Goal: Check status

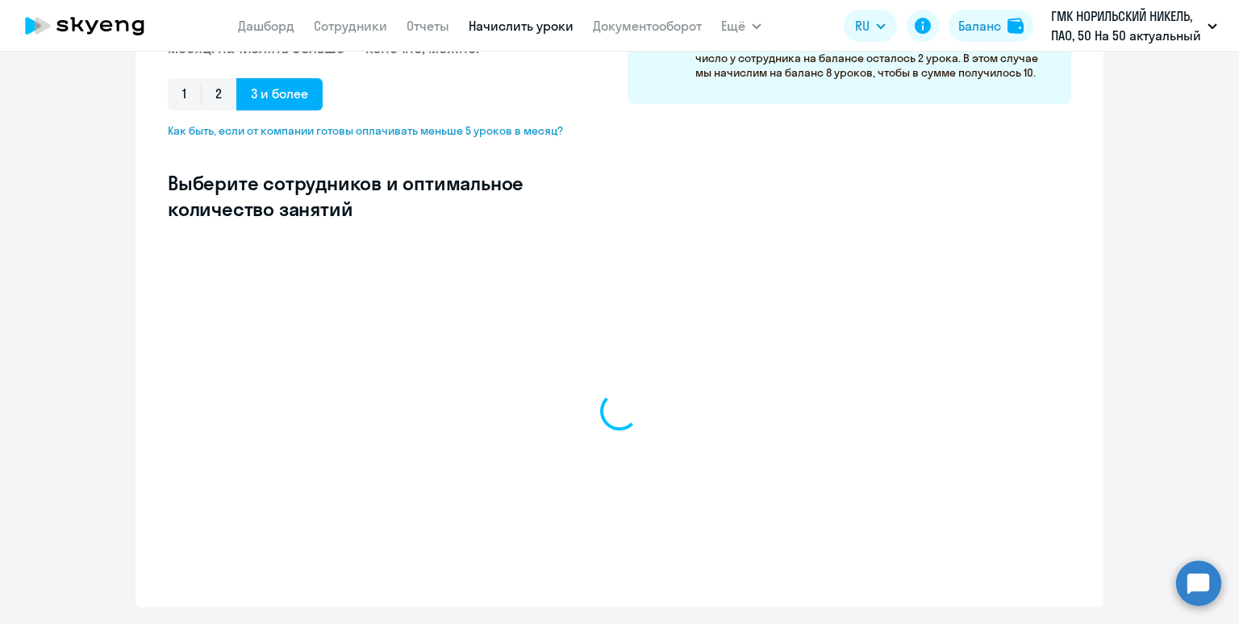
scroll to position [429, 0]
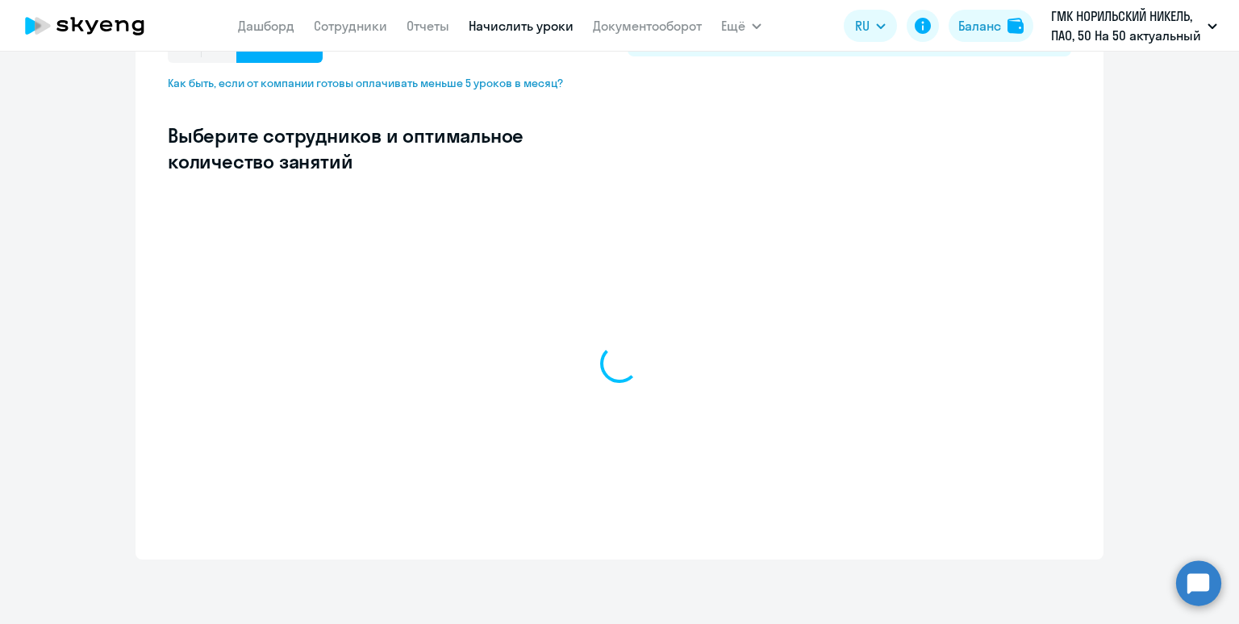
select select "10"
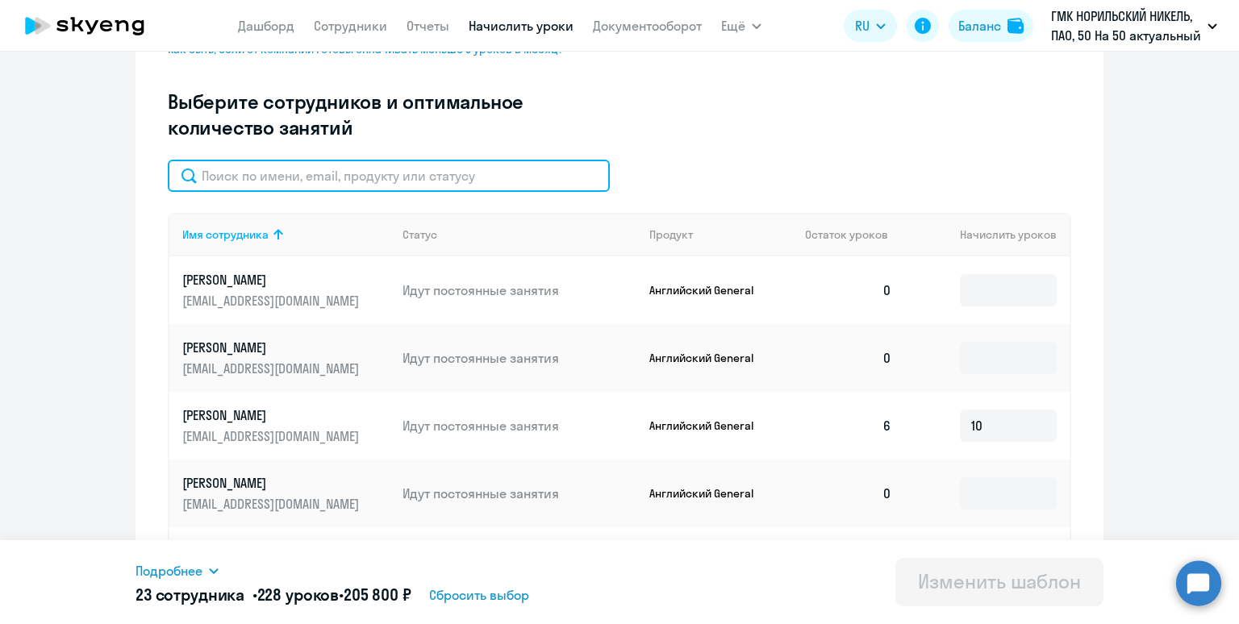
click at [554, 173] on input "text" at bounding box center [389, 176] width 442 height 32
type input "[DEMOGRAPHIC_DATA]"
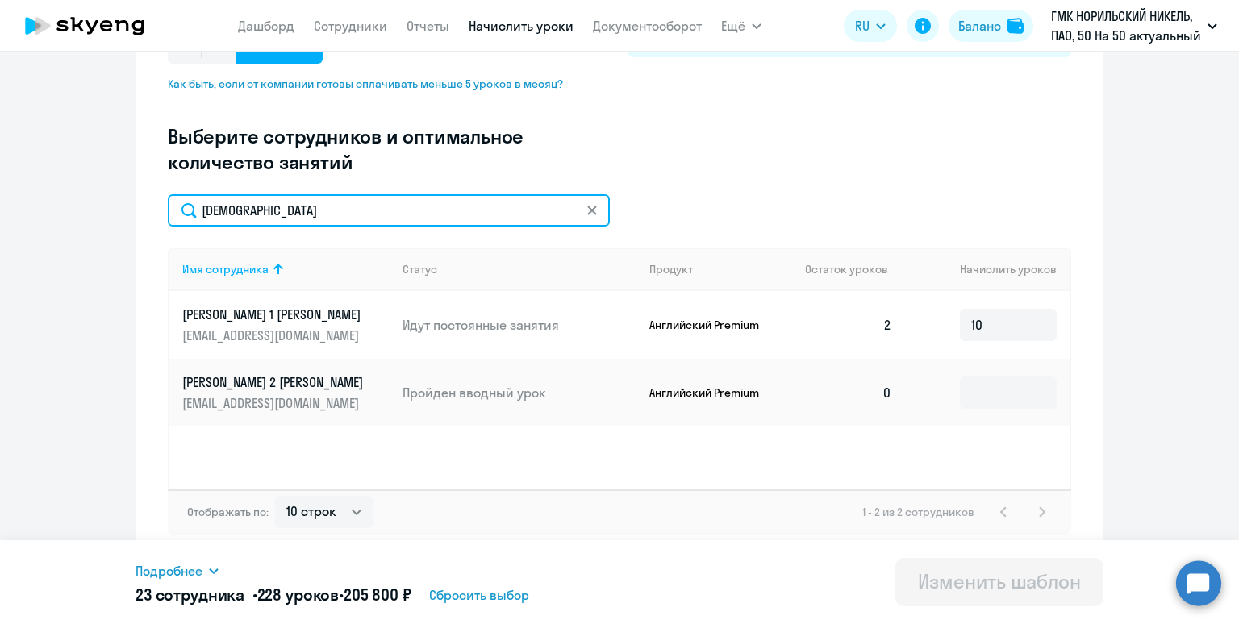
scroll to position [394, 0]
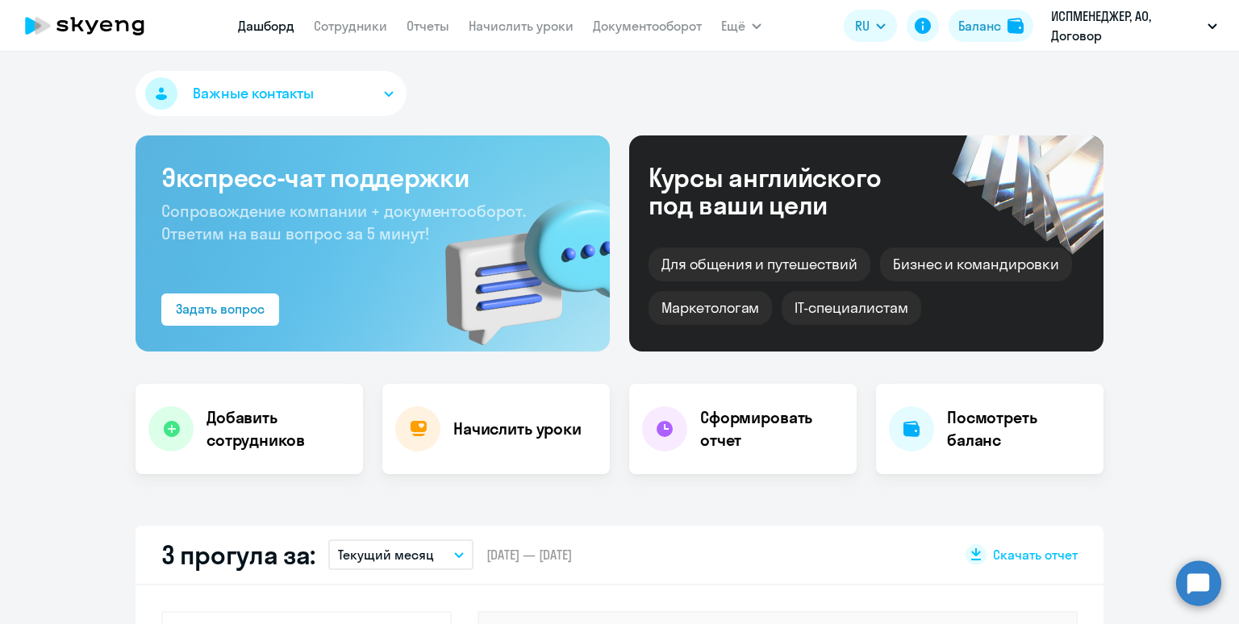
select select "30"
